Goal: Find contact information: Find contact information

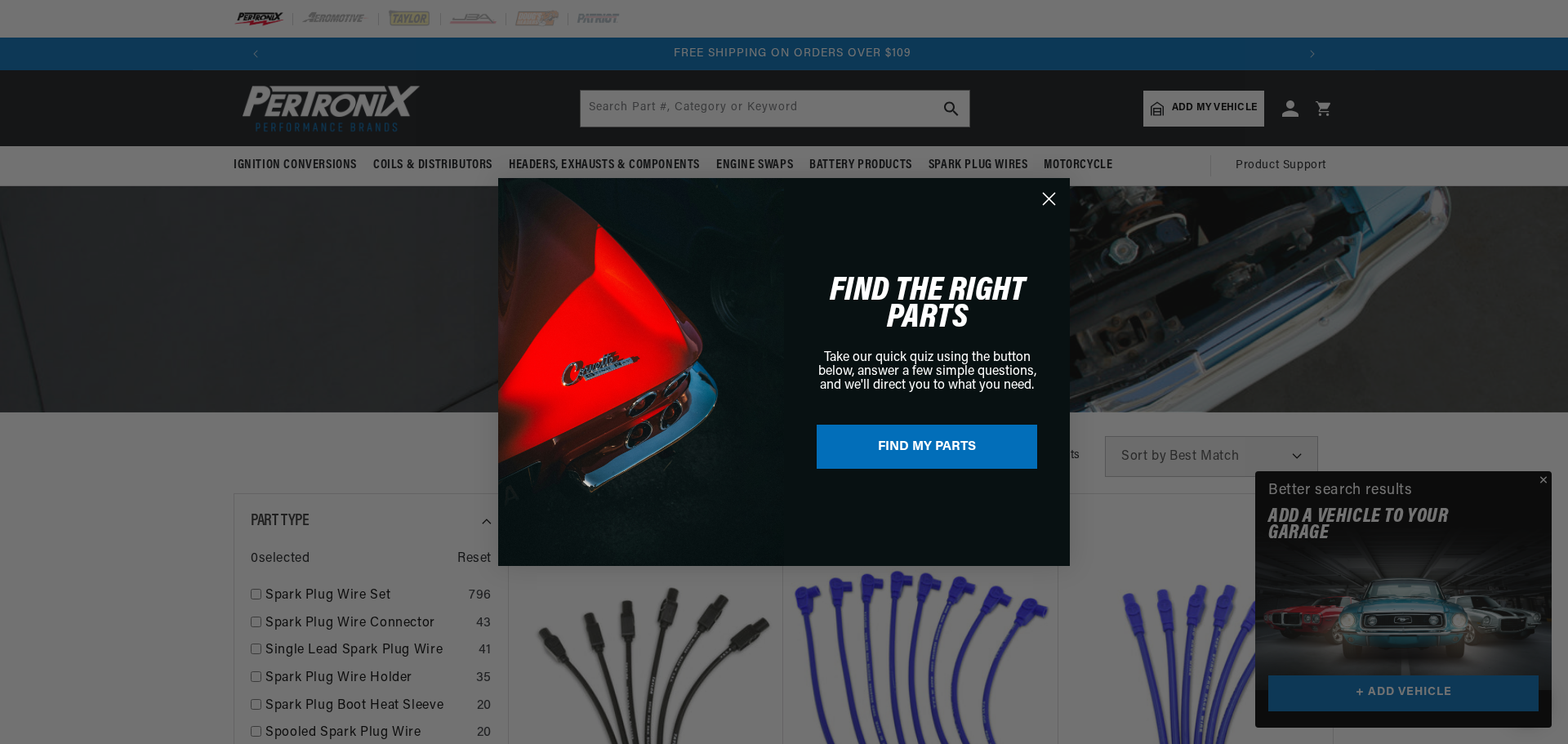
click at [1052, 196] on icon "Close dialog" at bounding box center [1049, 198] width 11 height 11
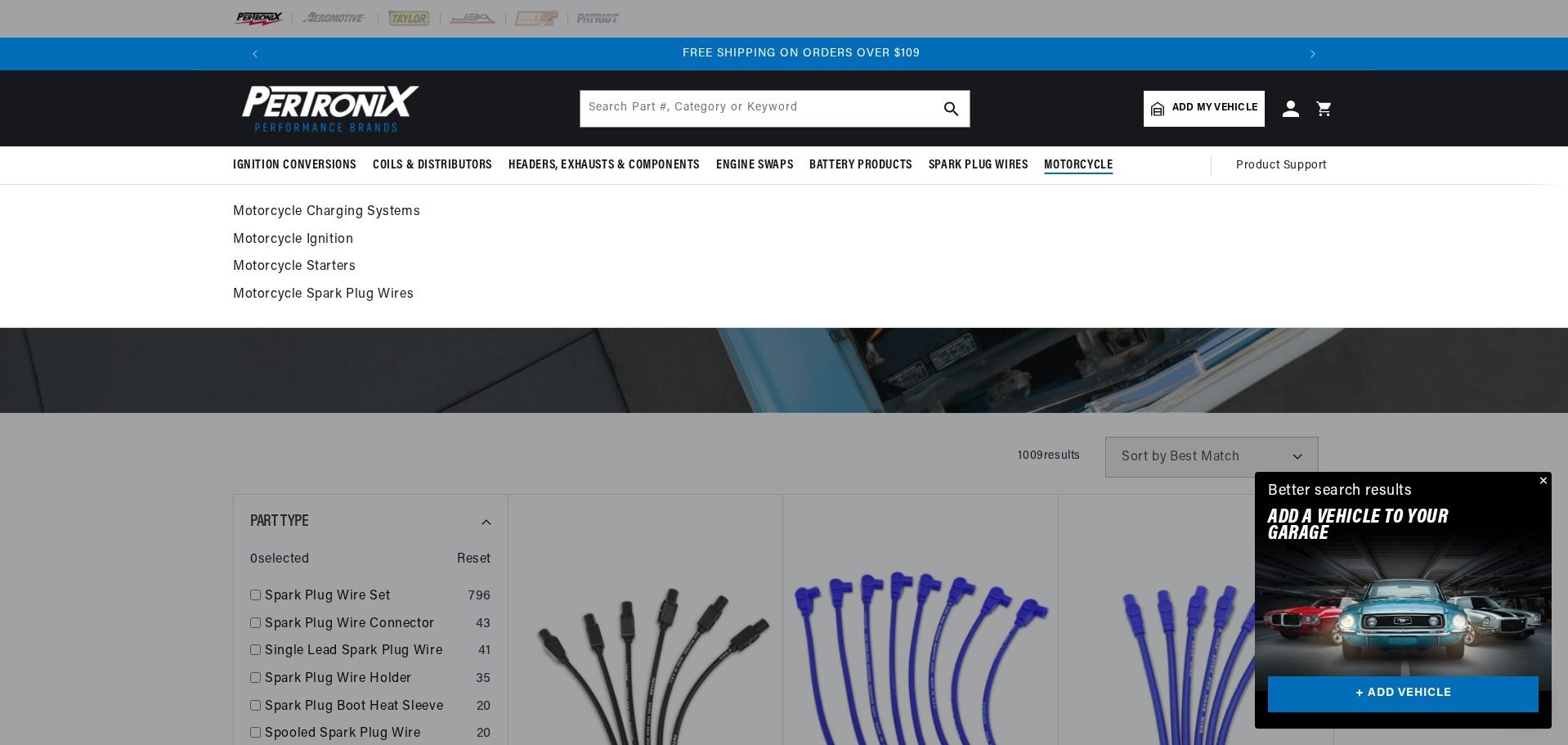
scroll to position [0, 2043]
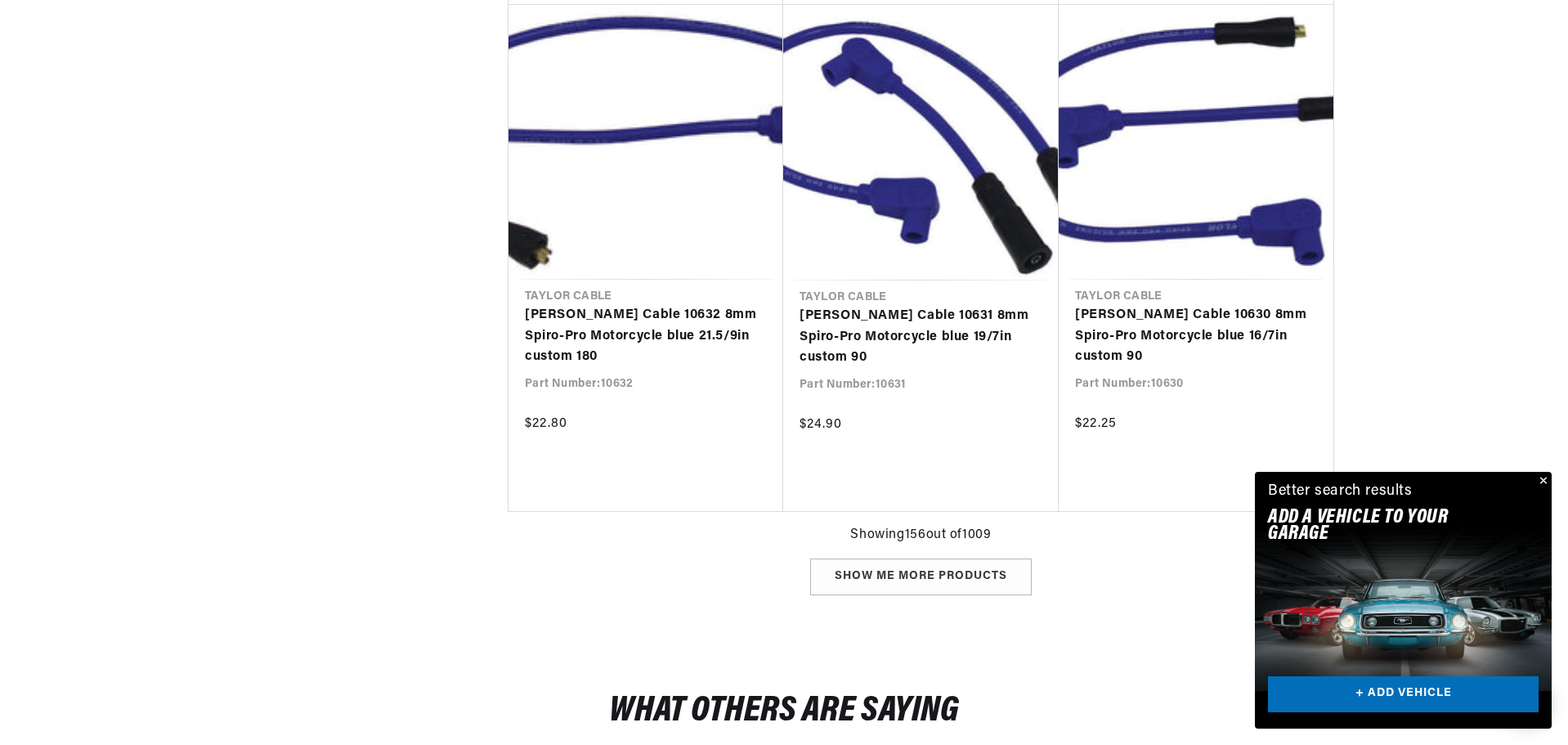
scroll to position [26157, 0]
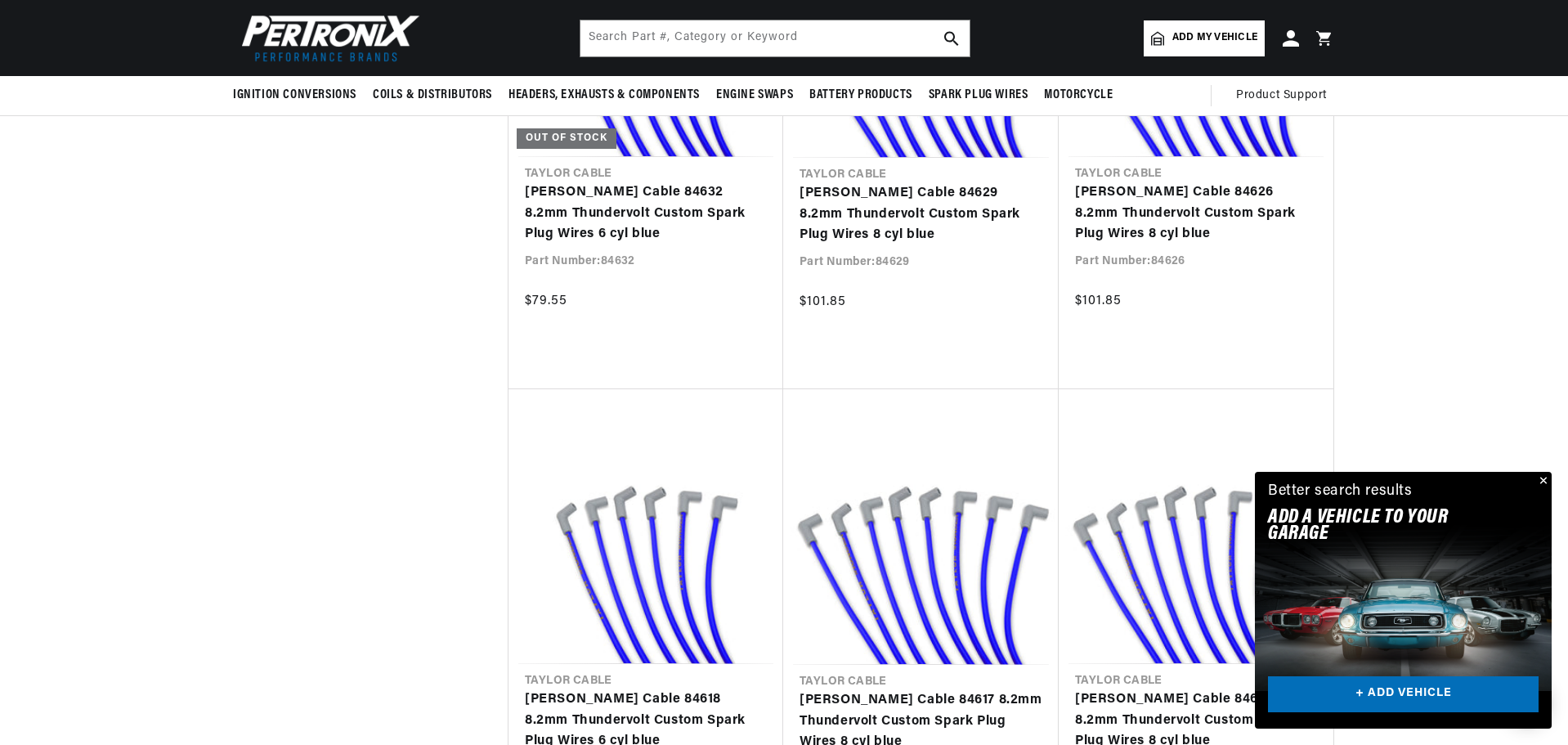
scroll to position [38204, 0]
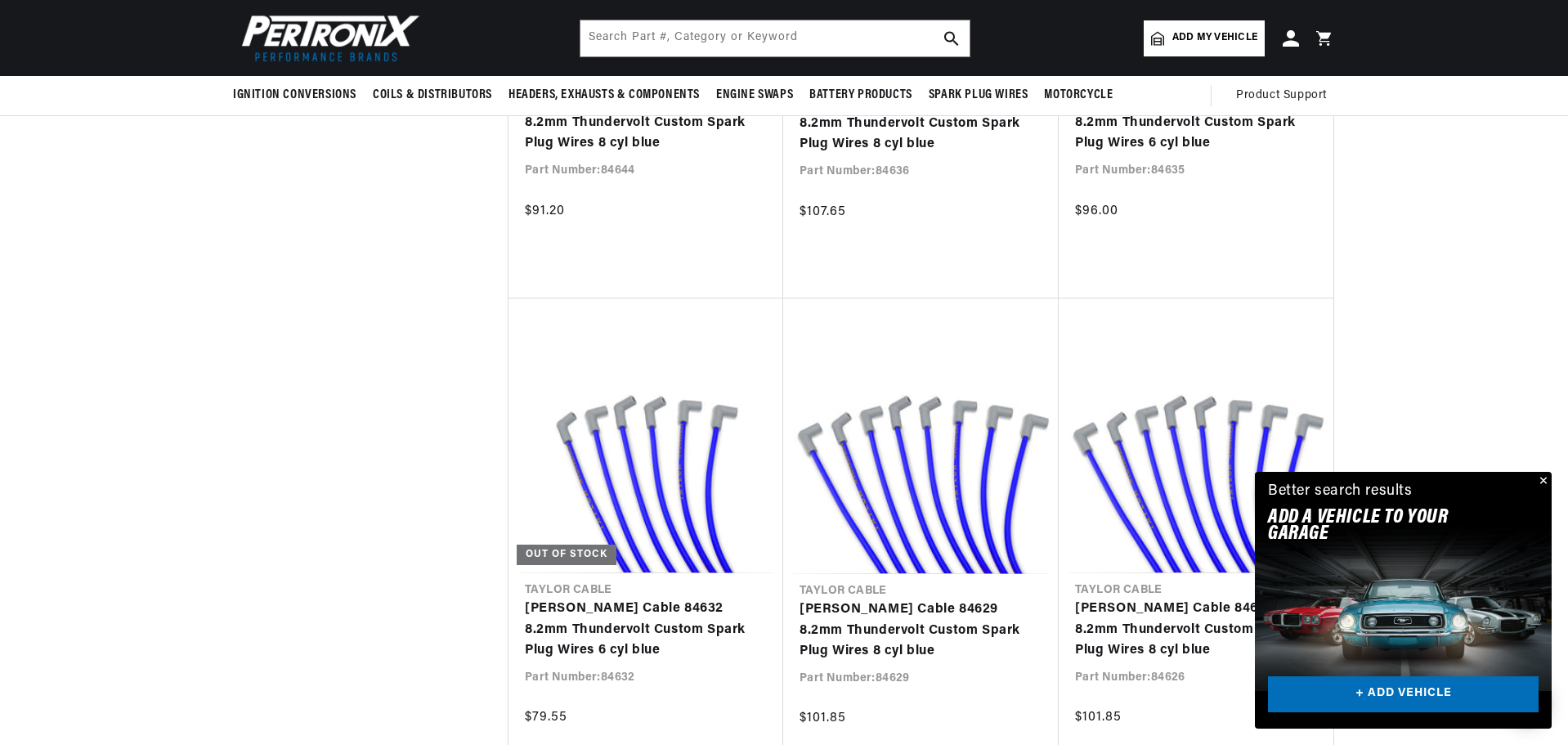
click at [328, 26] on img at bounding box center [327, 38] width 189 height 57
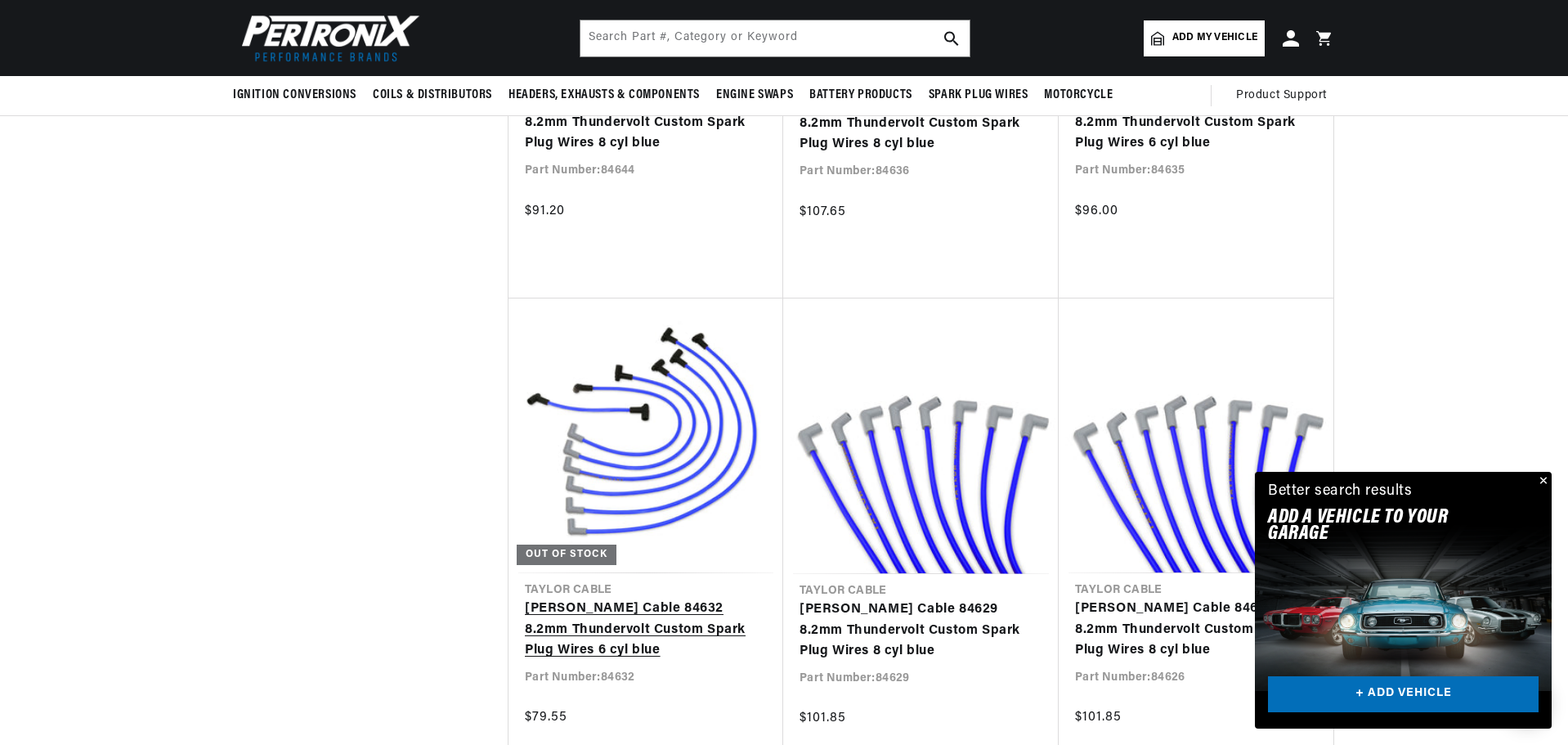
scroll to position [0, 2043]
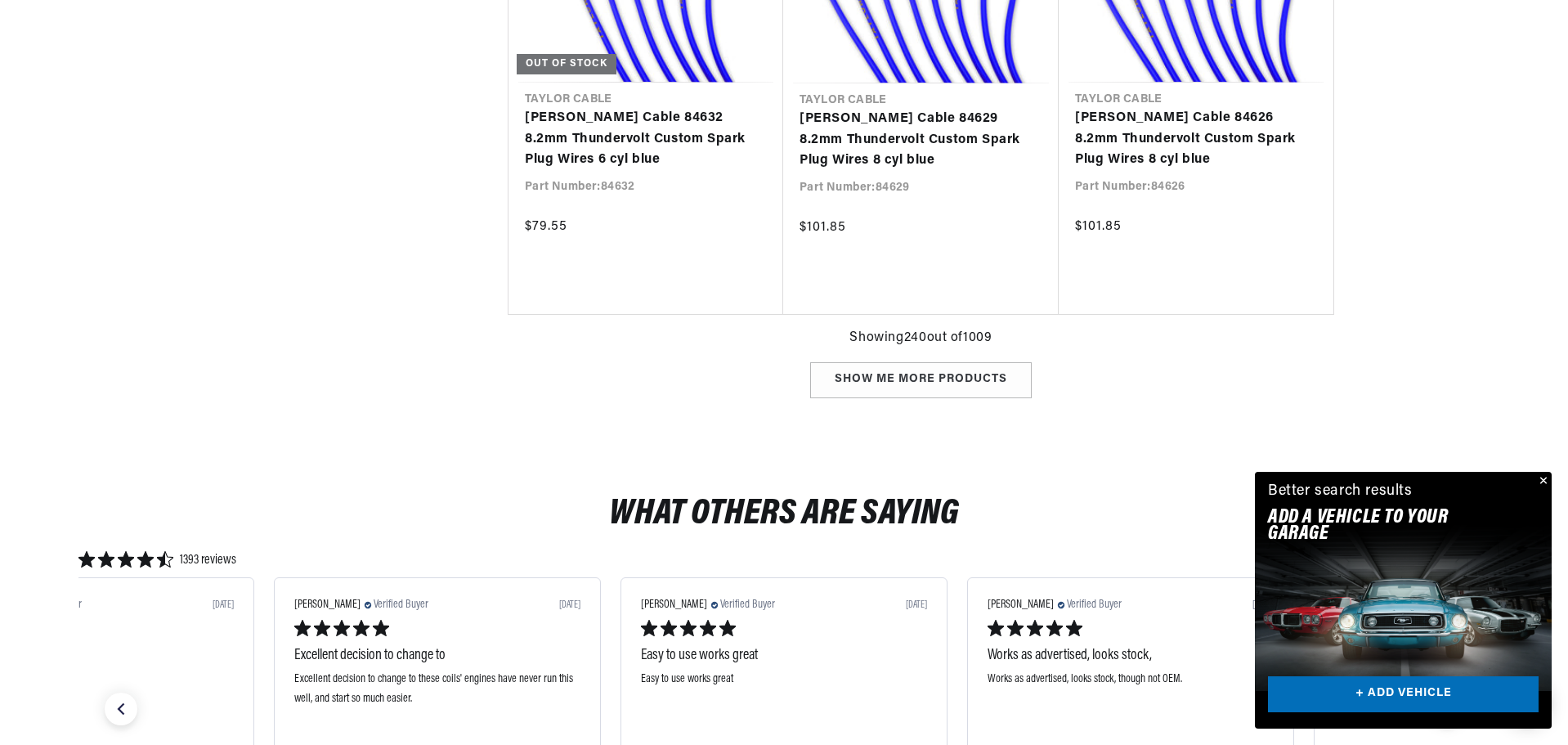
scroll to position [38940, 0]
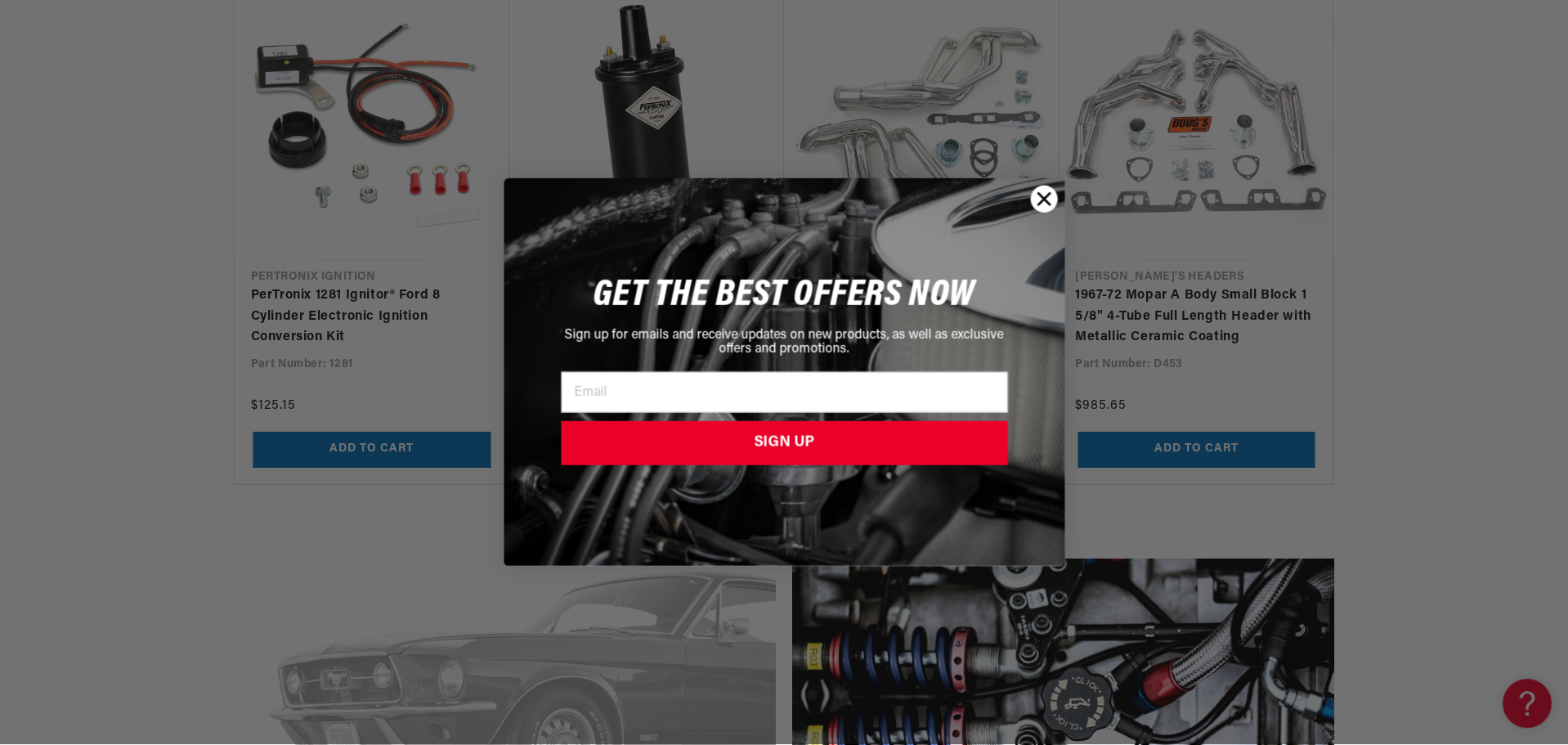
scroll to position [1963, 0]
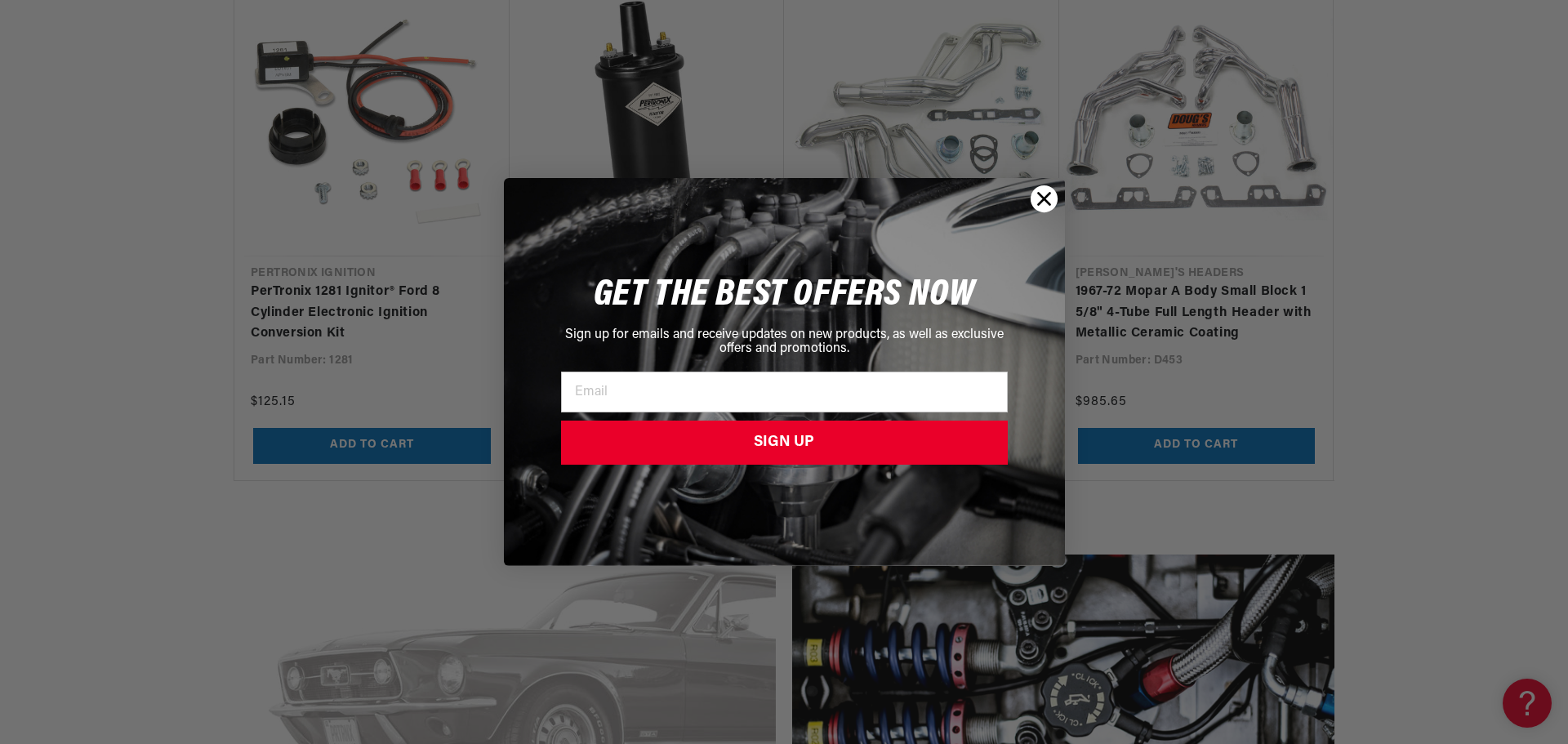
click at [1048, 196] on icon "Close dialog" at bounding box center [1043, 198] width 11 height 11
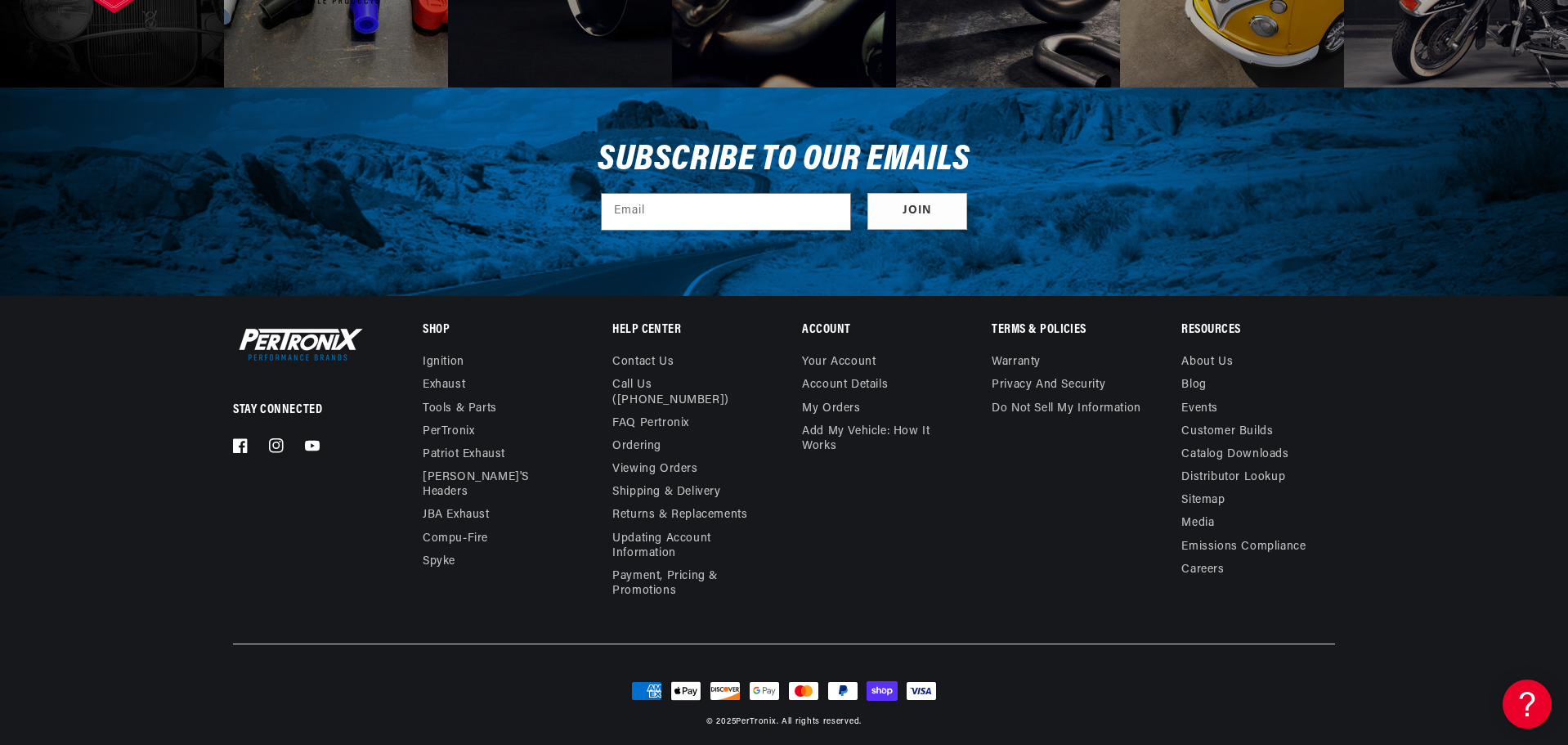
scroll to position [0, 0]
click at [665, 357] on link "Contact us" at bounding box center [642, 364] width 61 height 19
